Goal: Information Seeking & Learning: Learn about a topic

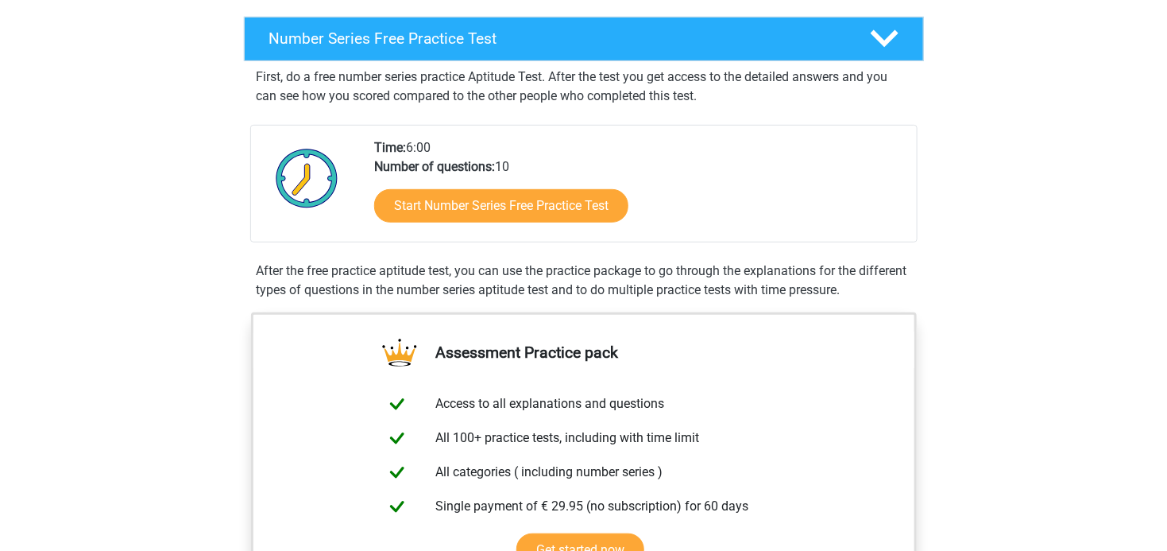
scroll to position [231, 0]
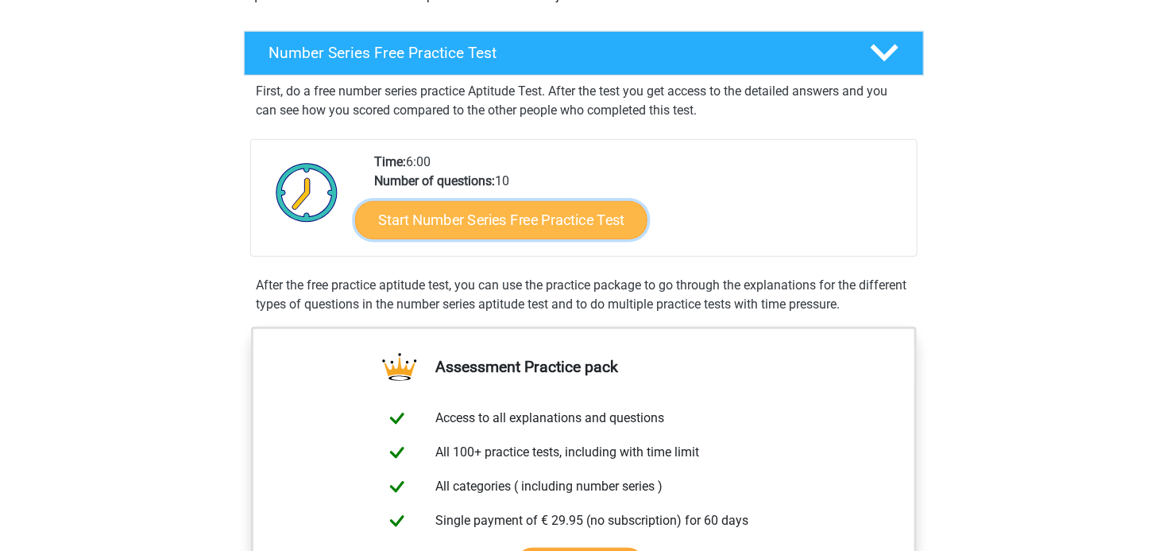
click at [586, 221] on link "Start Number Series Free Practice Test" at bounding box center [501, 219] width 292 height 38
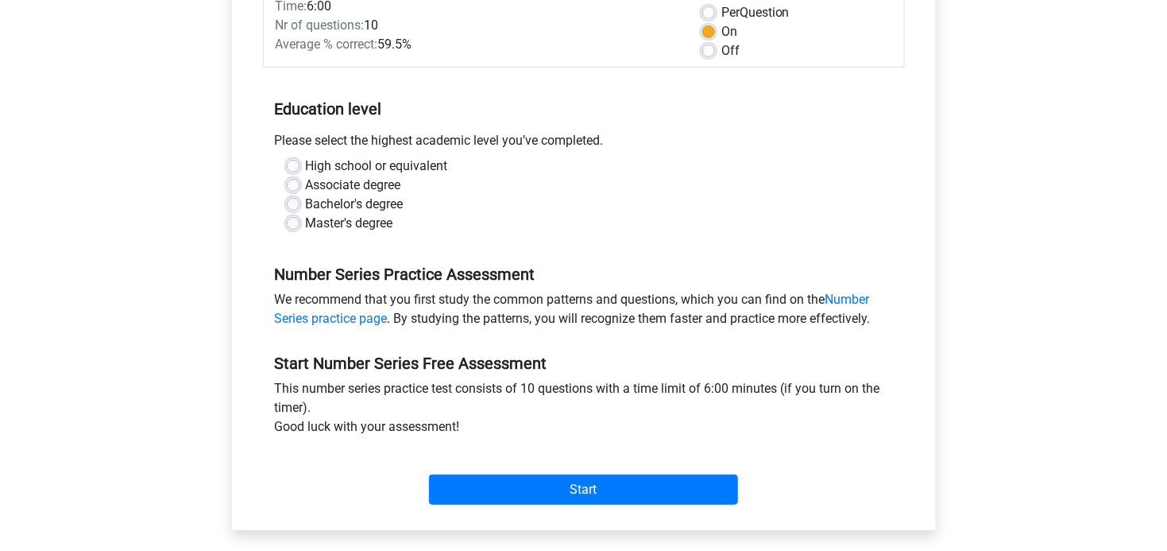
scroll to position [243, 0]
click at [306, 169] on label "High school or equivalent" at bounding box center [377, 165] width 142 height 19
click at [292, 169] on input "High school or equivalent" at bounding box center [293, 164] width 13 height 16
radio input "true"
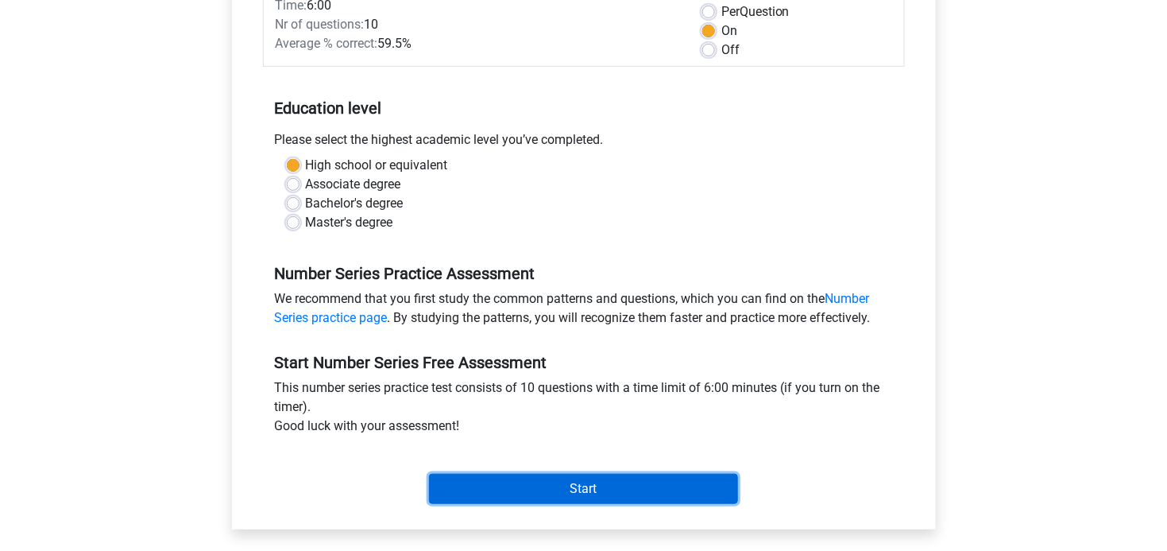
click at [585, 489] on input "Start" at bounding box center [583, 489] width 309 height 30
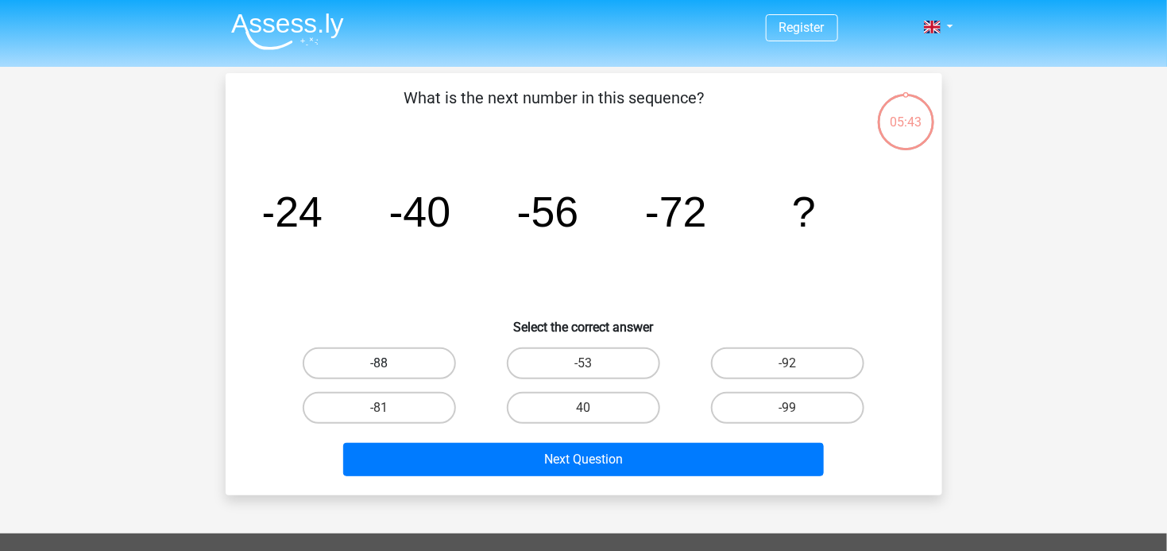
click at [426, 362] on label "-88" at bounding box center [379, 363] width 153 height 32
click at [389, 363] on input "-88" at bounding box center [384, 368] width 10 height 10
radio input "true"
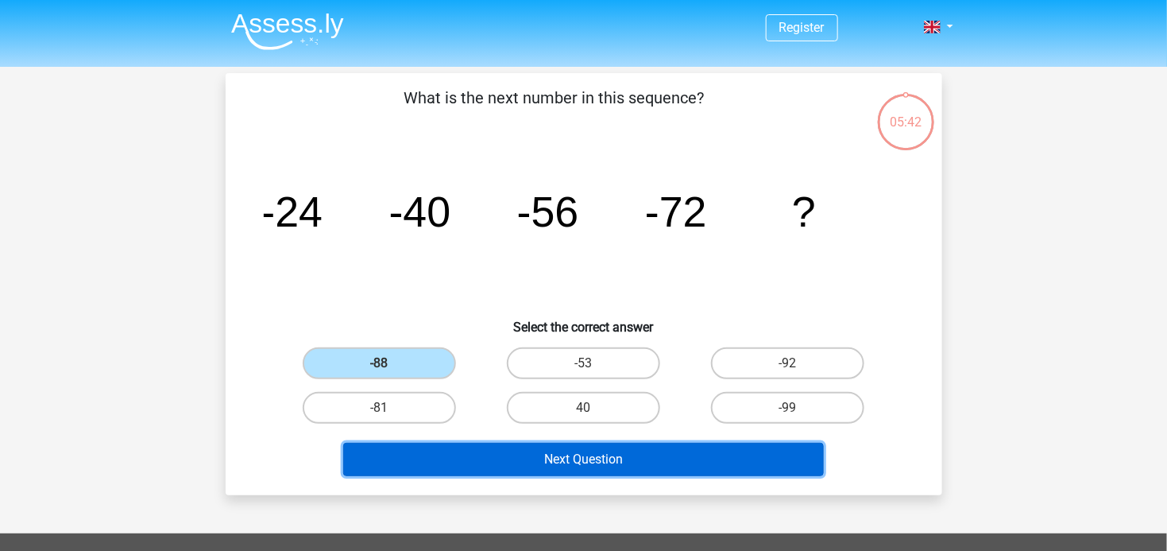
click at [501, 467] on button "Next Question" at bounding box center [583, 459] width 481 height 33
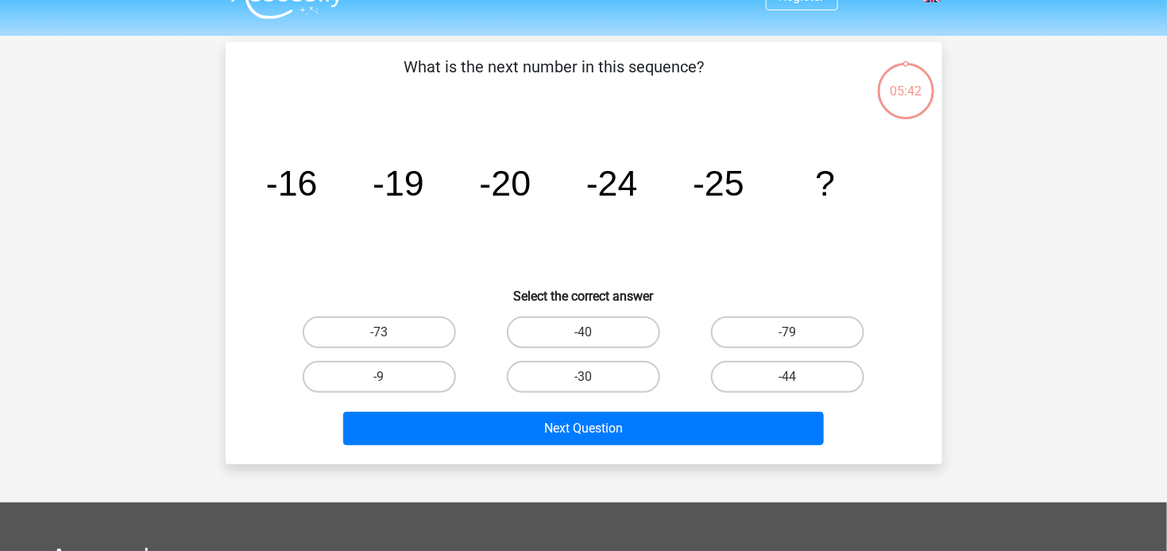
scroll to position [27, 0]
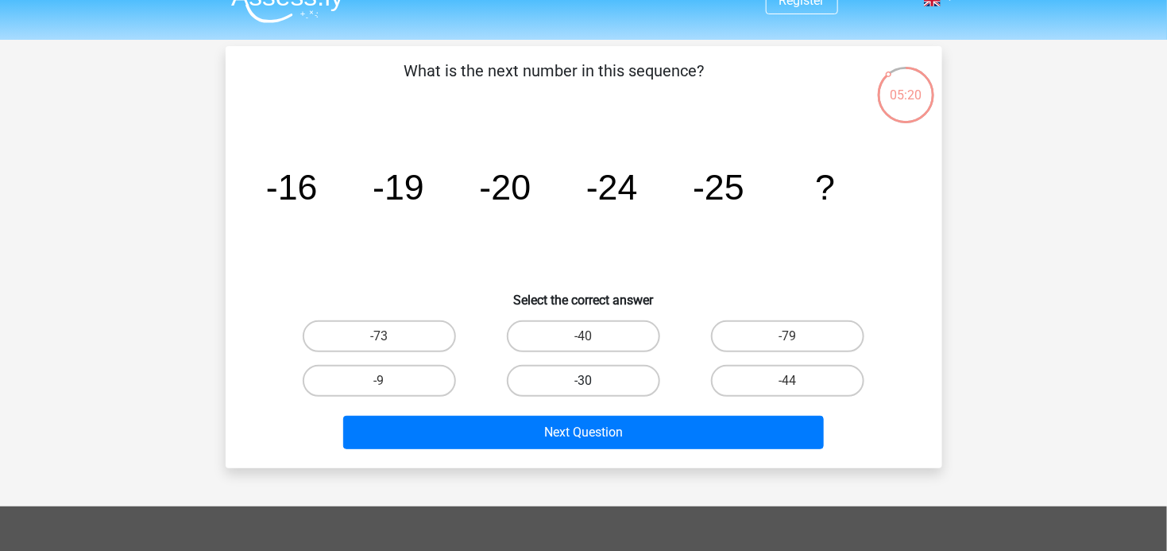
click at [563, 390] on label "-30" at bounding box center [583, 381] width 153 height 32
click at [583, 390] on input "-30" at bounding box center [588, 386] width 10 height 10
radio input "true"
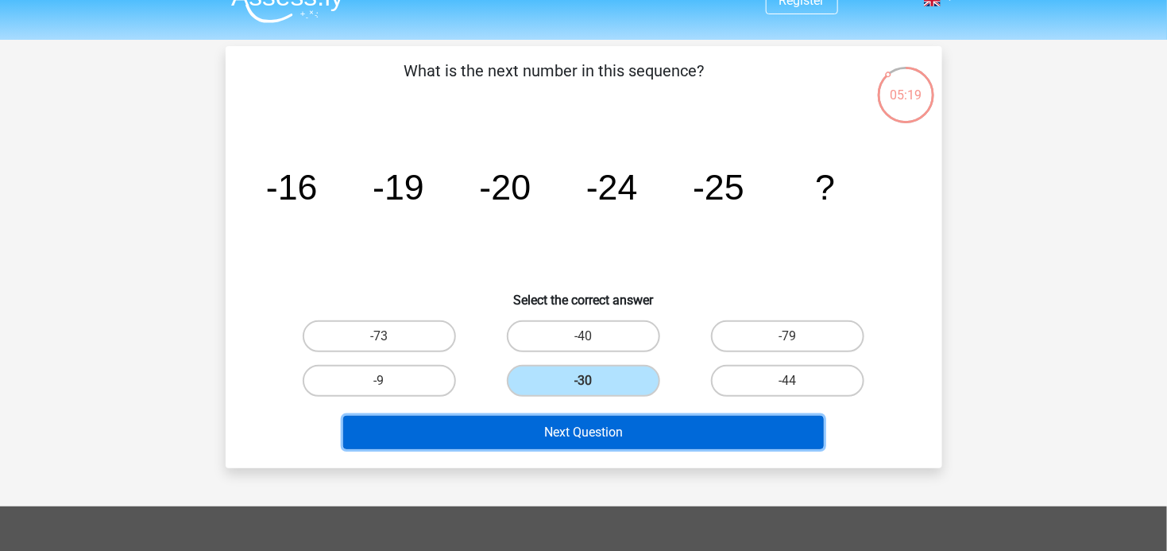
click at [555, 424] on button "Next Question" at bounding box center [583, 432] width 481 height 33
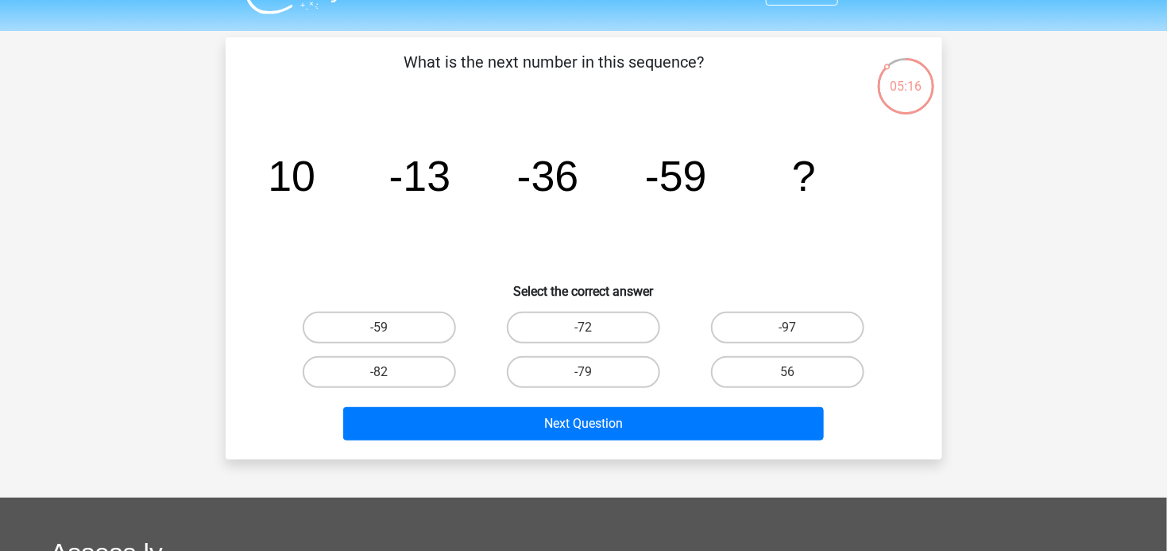
scroll to position [34, 0]
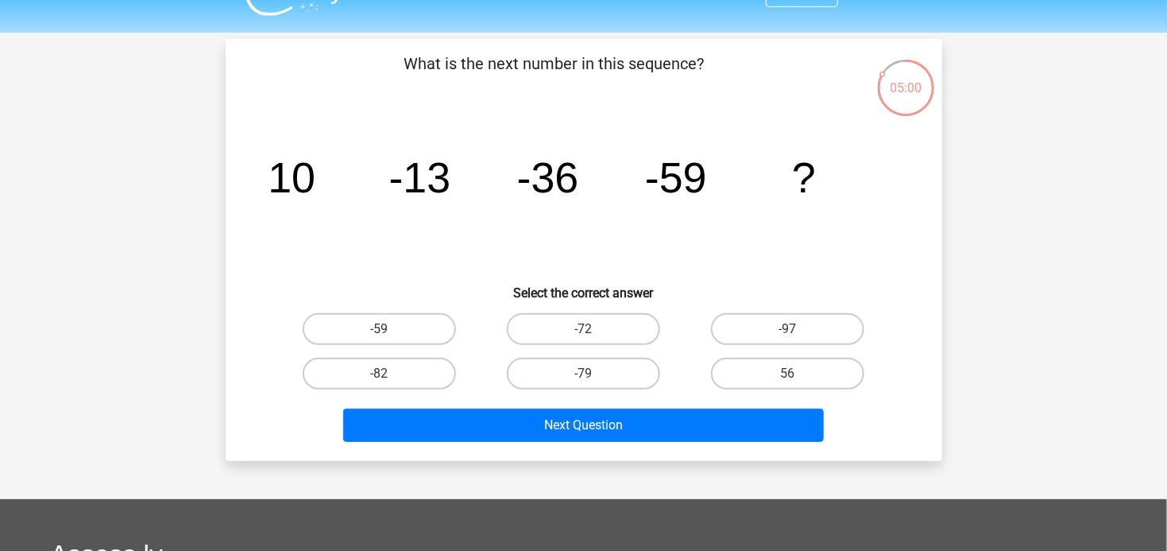
click at [380, 374] on input "-82" at bounding box center [384, 378] width 10 height 10
radio input "true"
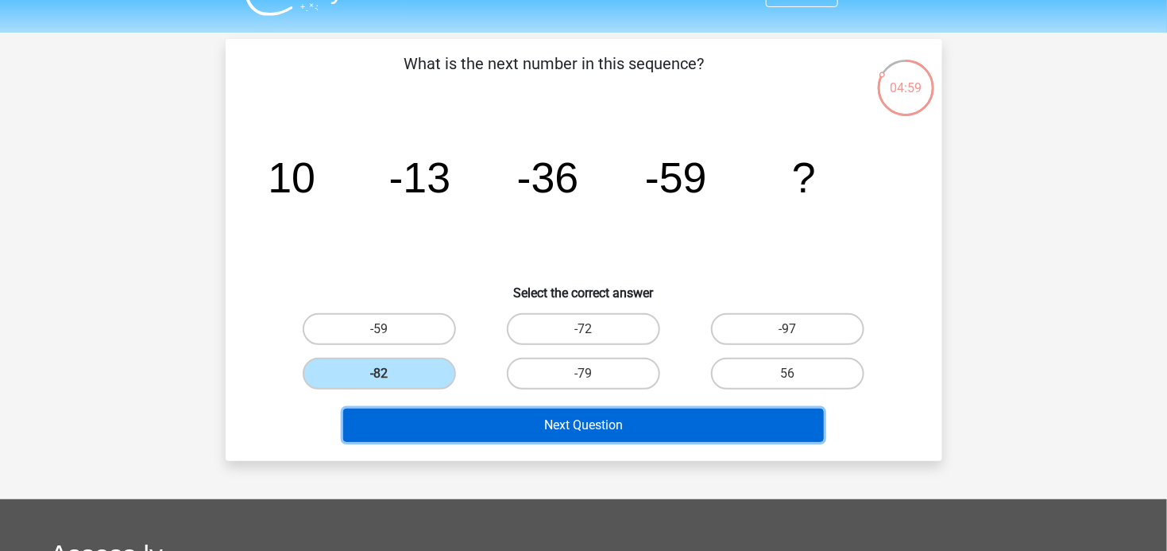
click at [468, 419] on button "Next Question" at bounding box center [583, 424] width 481 height 33
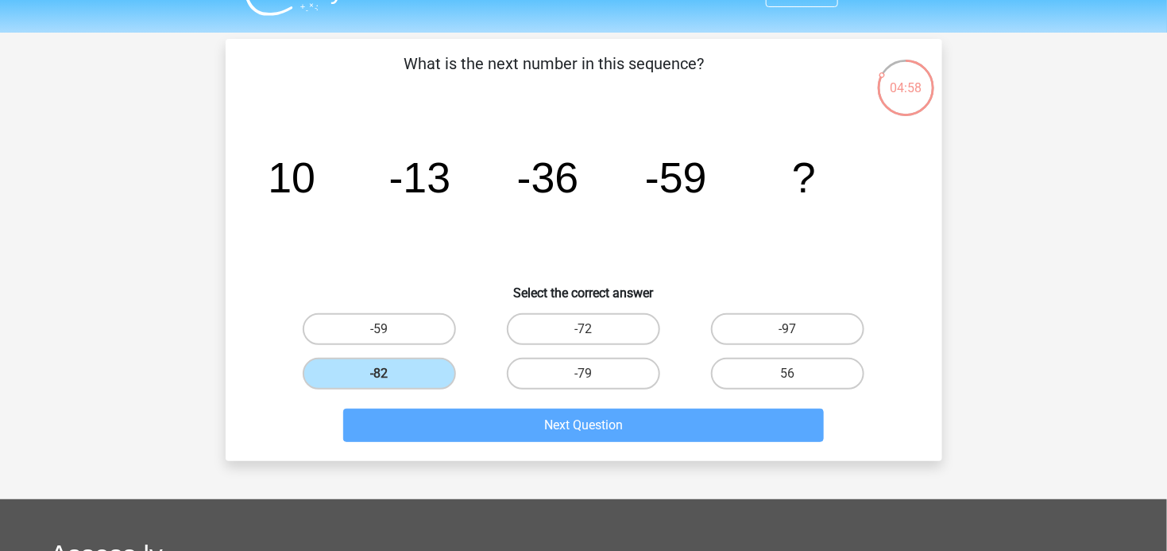
scroll to position [73, 0]
